Goal: Information Seeking & Learning: Learn about a topic

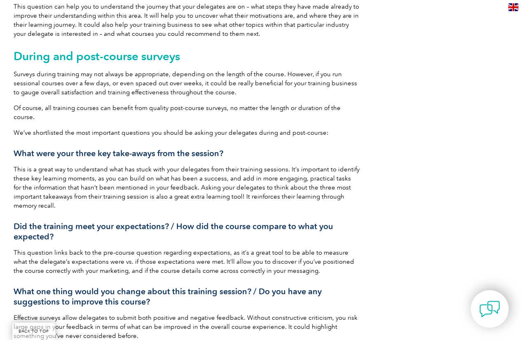
scroll to position [1111, 0]
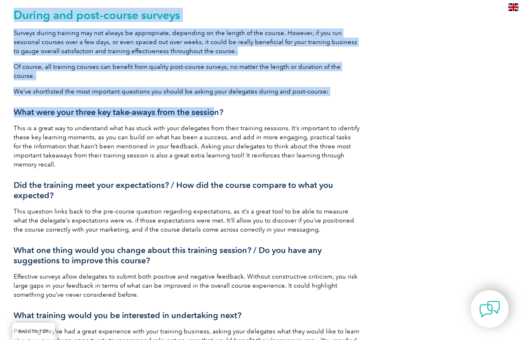
drag, startPoint x: 10, startPoint y: 100, endPoint x: 217, endPoint y: 101, distance: 206.6
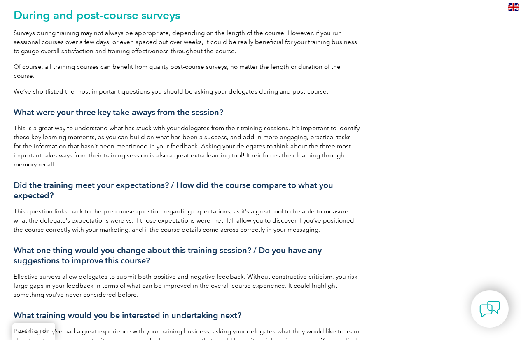
click at [244, 107] on h3 "What were your three key take-aways from the session?" at bounding box center [187, 112] width 346 height 10
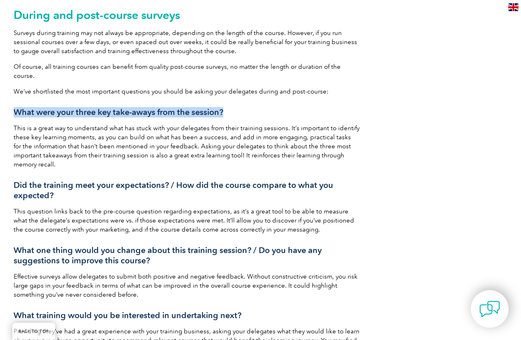
drag, startPoint x: 13, startPoint y: 101, endPoint x: 189, endPoint y: 106, distance: 175.8
click at [227, 107] on h3 "What were your three key take-aways from the session?" at bounding box center [187, 112] width 346 height 10
copy h3 "What were your three key take-aways from the session?"
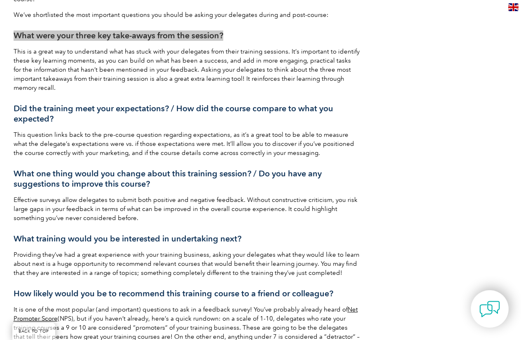
scroll to position [1194, 0]
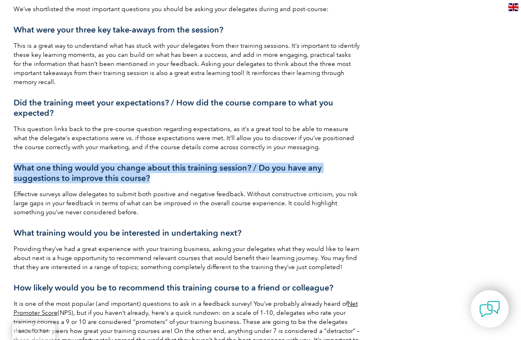
drag, startPoint x: 14, startPoint y: 158, endPoint x: 157, endPoint y: 172, distance: 143.1
click at [157, 172] on h3 "What one thing would you change about this training session? / Do you have any …" at bounding box center [187, 173] width 346 height 21
copy h3 "What one thing would you change about this training session? / Do you have any …"
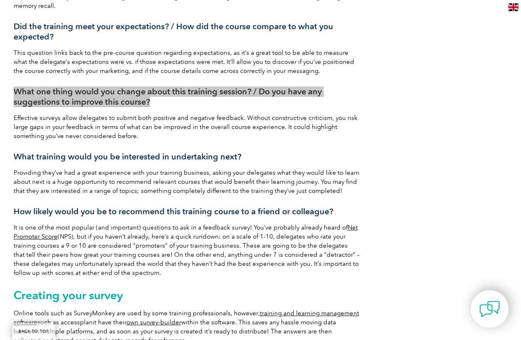
scroll to position [1276, 0]
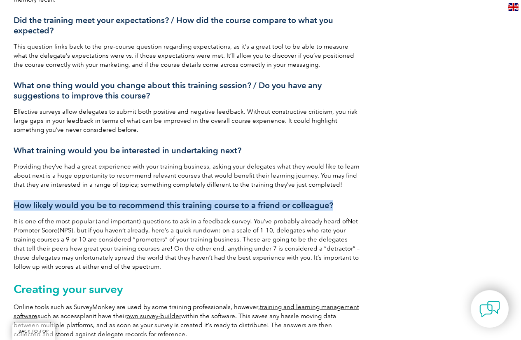
drag, startPoint x: 14, startPoint y: 195, endPoint x: 335, endPoint y: 191, distance: 321.1
copy h3 "How likely would you be to recommend this training course to a friend or collea…"
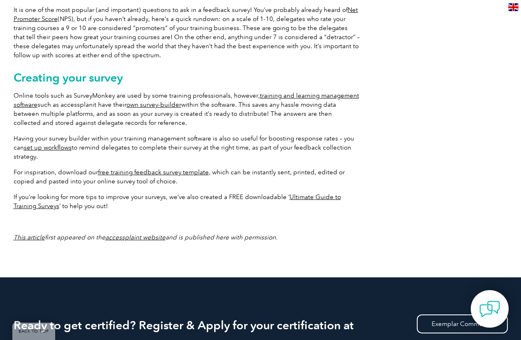
scroll to position [1523, 0]
